Goal: Find specific page/section: Find specific page/section

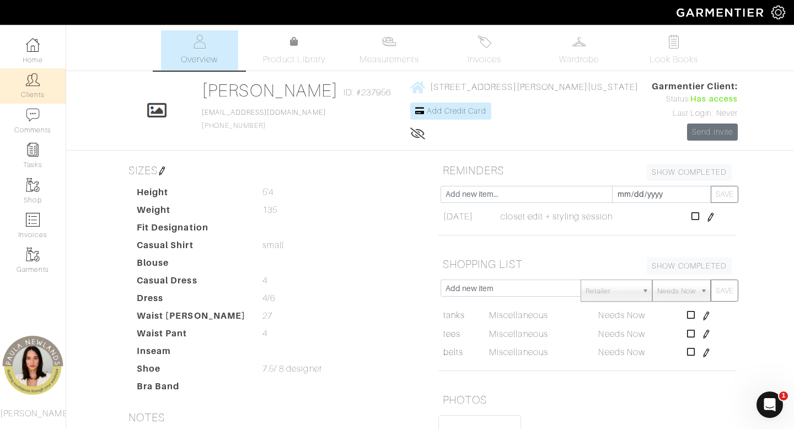
click at [44, 79] on link "Clients" at bounding box center [33, 85] width 66 height 35
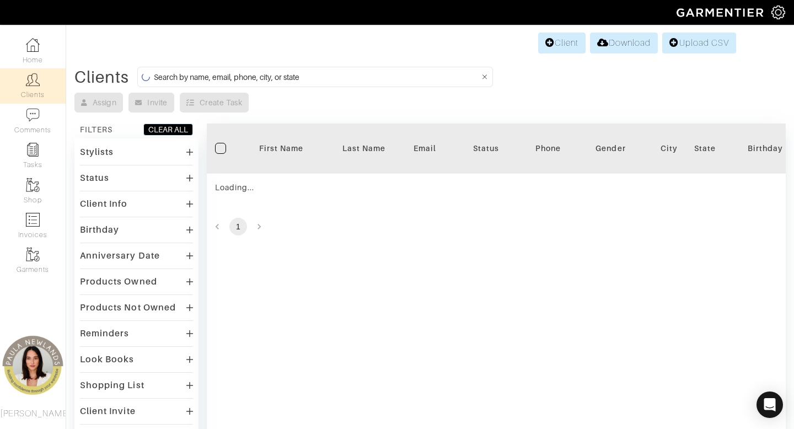
click at [456, 75] on input at bounding box center [317, 77] width 326 height 14
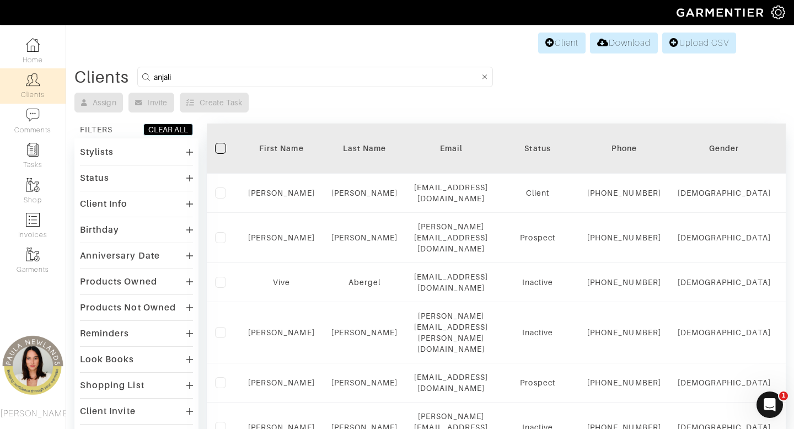
type input "anjali"
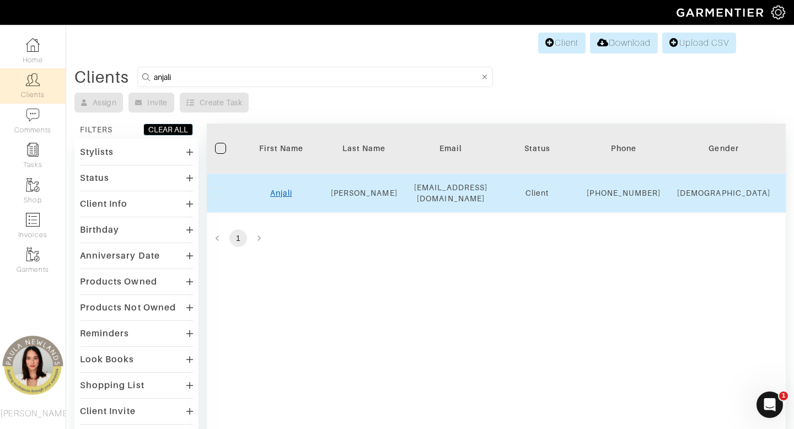
click at [279, 197] on link "Anjali" at bounding box center [280, 193] width 21 height 9
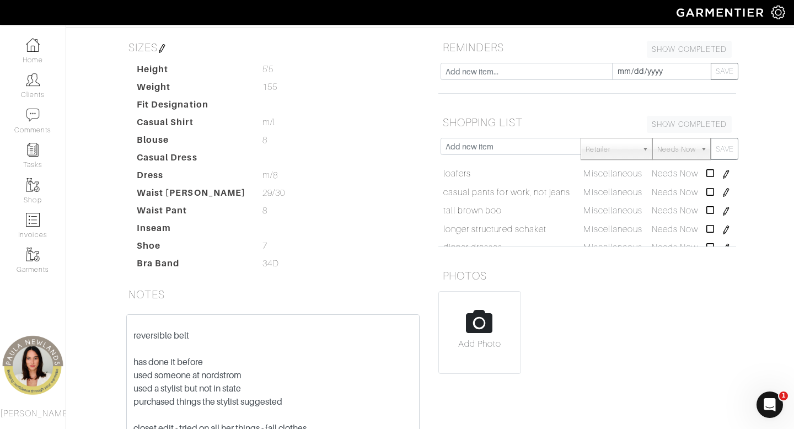
scroll to position [202, 0]
